Goal: Task Accomplishment & Management: Manage account settings

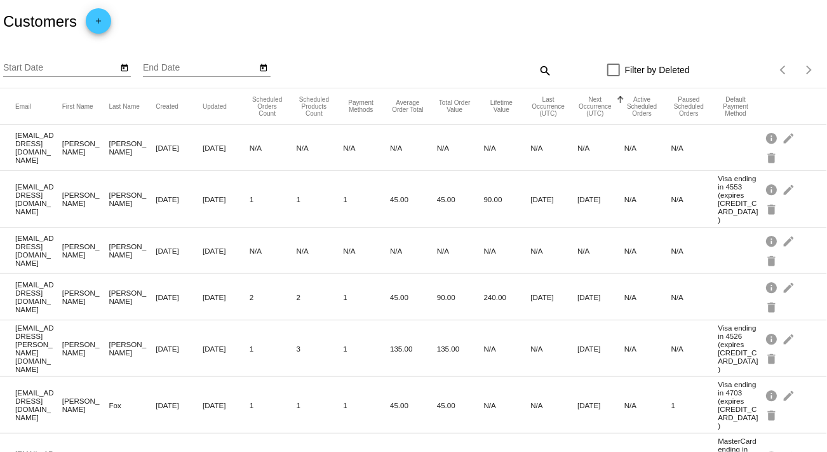
click at [586, 105] on button "Next Occurrence (UTC)" at bounding box center [595, 106] width 36 height 21
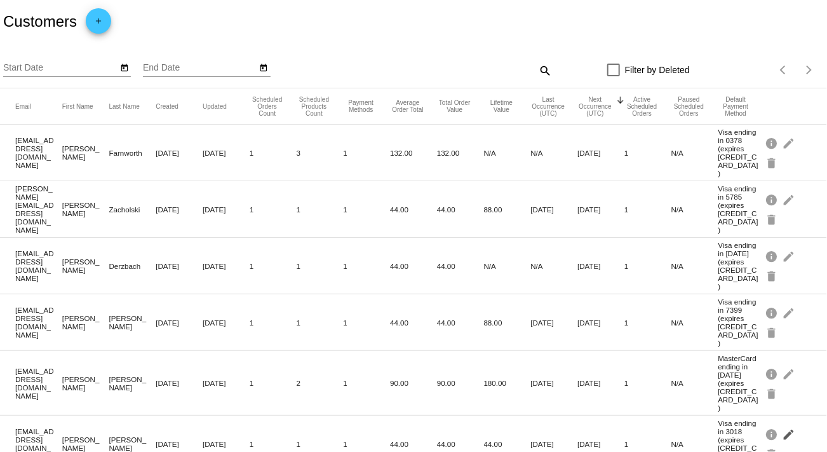
click at [783, 424] on mat-icon "edit" at bounding box center [789, 434] width 15 height 20
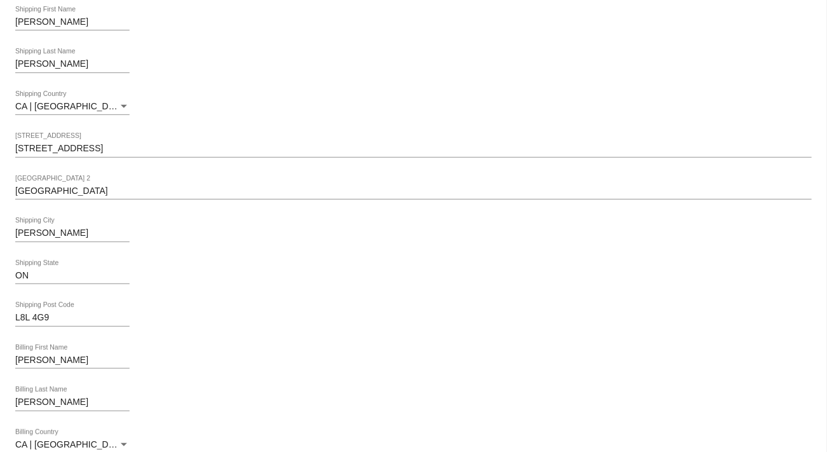
scroll to position [38, 0]
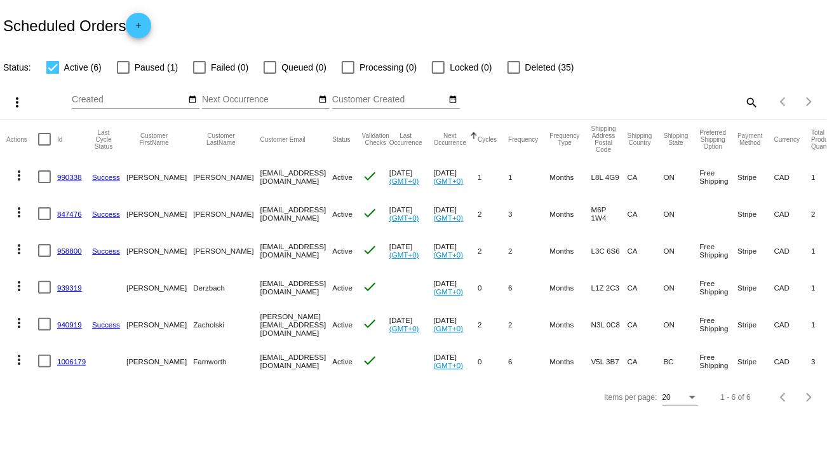
click at [39, 179] on div at bounding box center [44, 176] width 13 height 13
click at [44, 183] on input "checkbox" at bounding box center [44, 183] width 1 height 1
checkbox input "true"
click at [22, 177] on mat-icon "more_vert" at bounding box center [18, 175] width 15 height 15
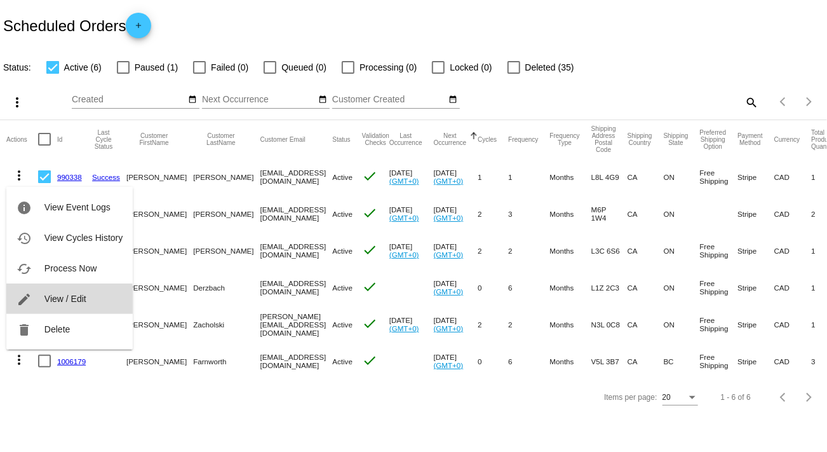
click at [57, 300] on span "View / Edit" at bounding box center [65, 298] width 42 height 10
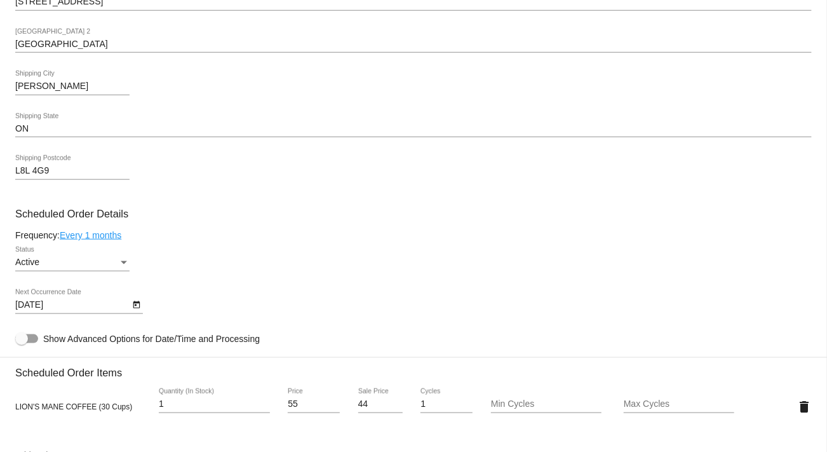
scroll to position [661, 0]
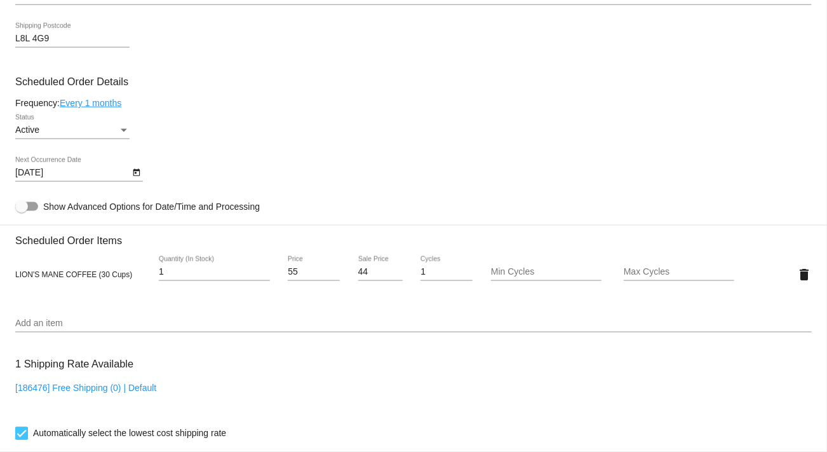
click at [102, 135] on div "Active" at bounding box center [66, 130] width 103 height 10
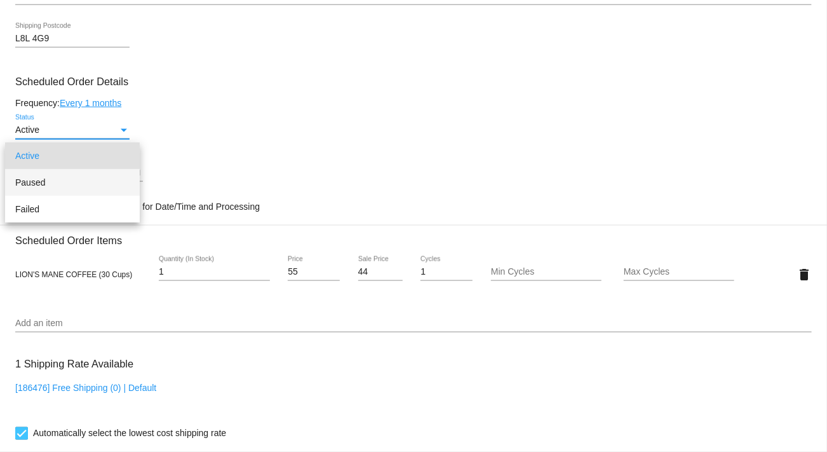
click at [60, 189] on span "Paused" at bounding box center [72, 182] width 114 height 27
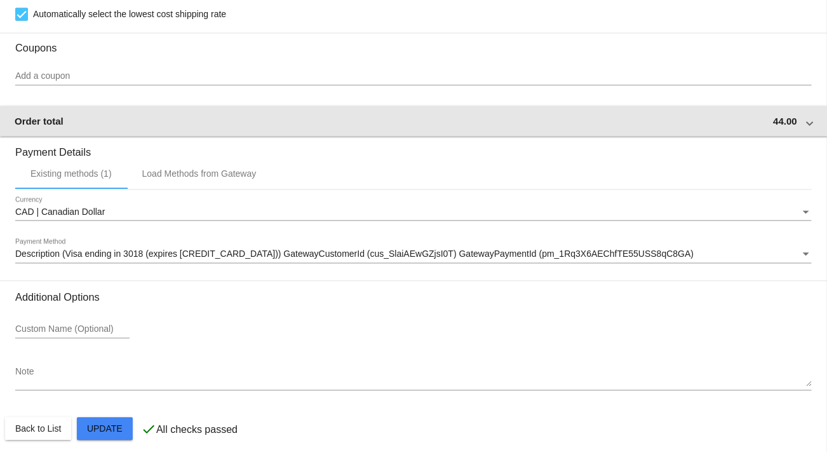
scroll to position [1126, 0]
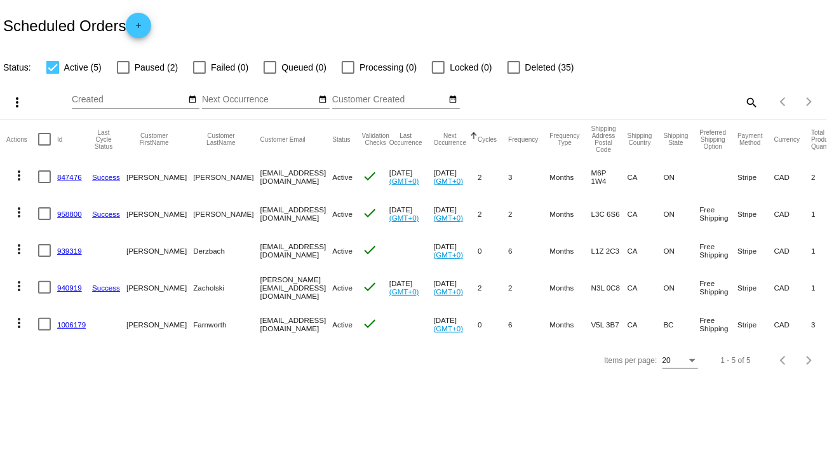
click at [153, 68] on span "Paused (2)" at bounding box center [156, 67] width 43 height 15
click at [123, 74] on input "Paused (2)" at bounding box center [123, 74] width 1 height 1
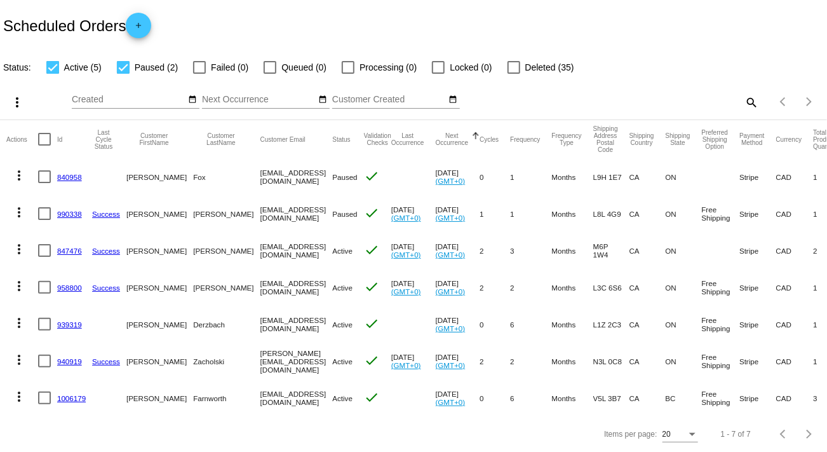
click at [119, 66] on div at bounding box center [123, 67] width 13 height 13
click at [123, 74] on input "Paused (2)" at bounding box center [123, 74] width 1 height 1
checkbox input "false"
